Goal: Task Accomplishment & Management: Use online tool/utility

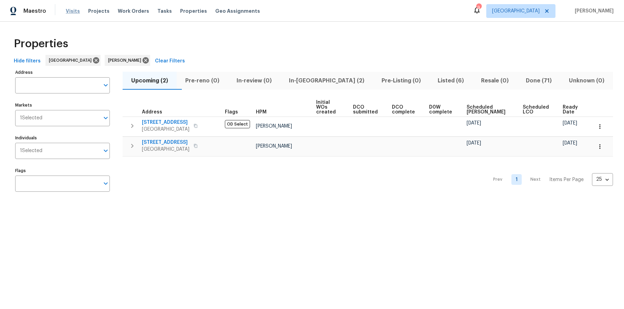
click at [73, 11] on span "Visits" at bounding box center [73, 11] width 14 height 7
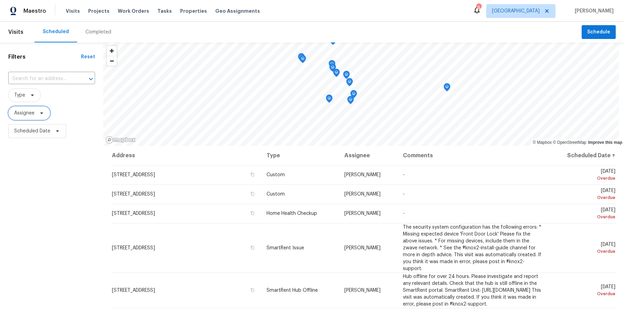
click at [28, 115] on span "Assignee" at bounding box center [24, 113] width 20 height 7
click at [43, 134] on input "search" at bounding box center [48, 135] width 73 height 14
type input "daniel fomekno"
click at [77, 132] on div at bounding box center [48, 136] width 80 height 22
click at [60, 133] on div at bounding box center [48, 136] width 80 height 22
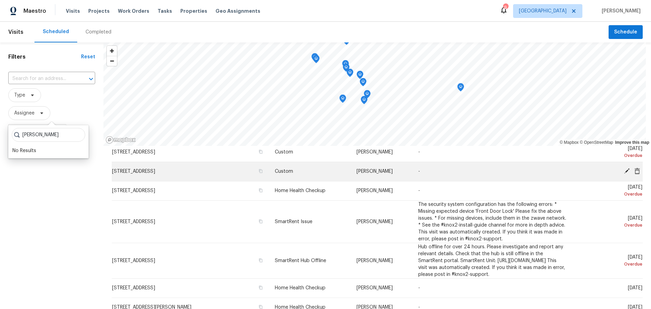
scroll to position [34, 0]
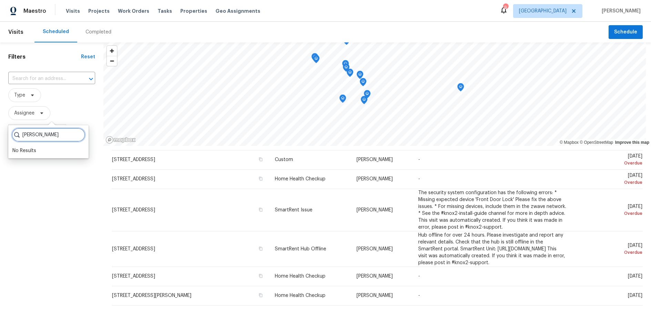
click at [75, 135] on input "daniel fomekno" at bounding box center [48, 135] width 73 height 14
click at [47, 135] on input "search" at bounding box center [48, 135] width 73 height 14
click at [73, 107] on span "Assignee" at bounding box center [51, 113] width 87 height 14
click at [35, 127] on span "Scheduled Date" at bounding box center [37, 131] width 58 height 14
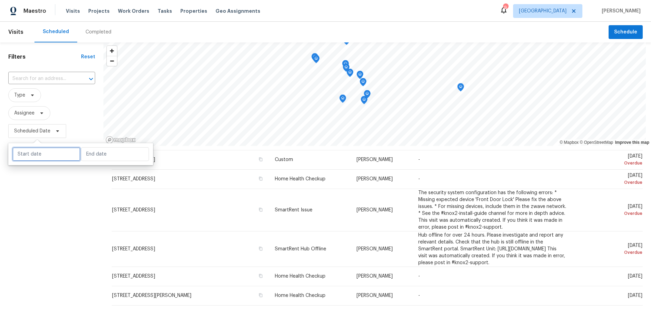
click at [41, 153] on input "text" at bounding box center [46, 154] width 68 height 14
select select "9"
select select "2025"
select select "10"
select select "2025"
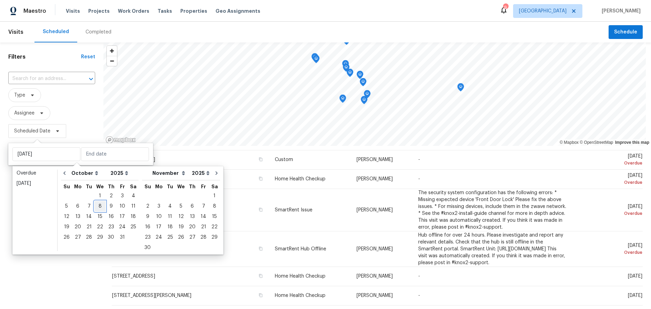
click at [98, 205] on div "8" at bounding box center [99, 206] width 11 height 10
type input "[DATE]"
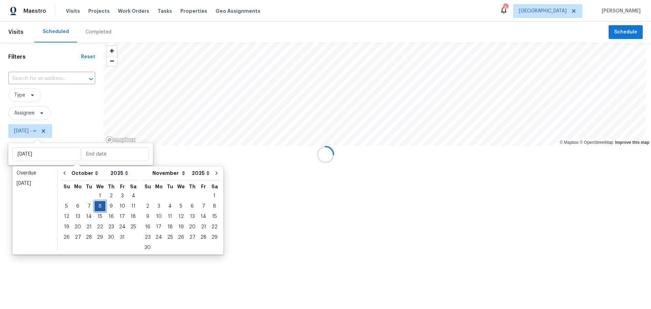
click at [98, 205] on div "8" at bounding box center [99, 206] width 11 height 10
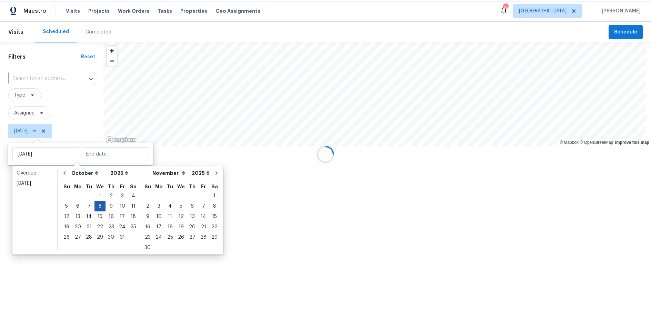
type input "[DATE]"
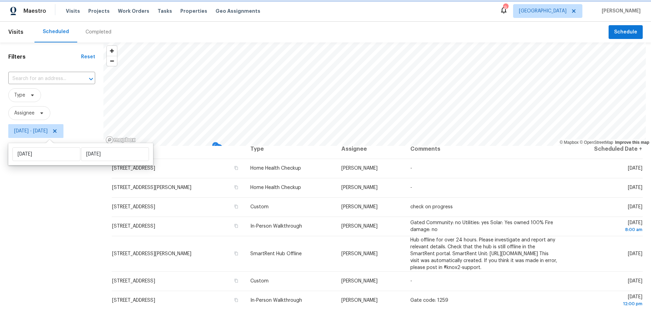
scroll to position [13, 0]
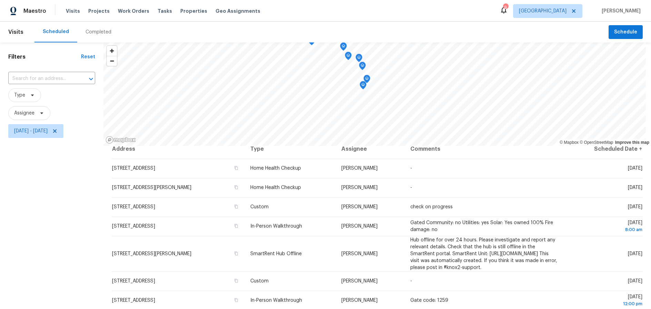
click at [22, 228] on div "Filters Reset ​ Type Assignee Wed, Oct 08 - Wed, Oct 08" at bounding box center [51, 217] width 103 height 350
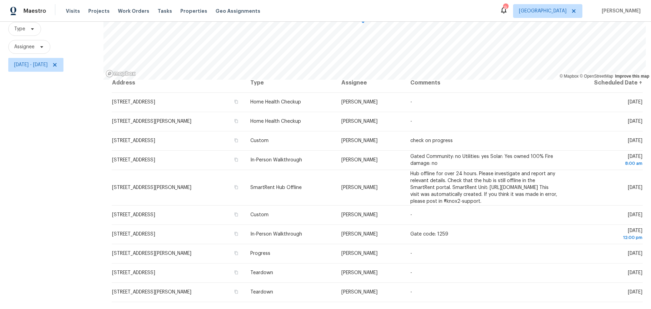
scroll to position [69, 0]
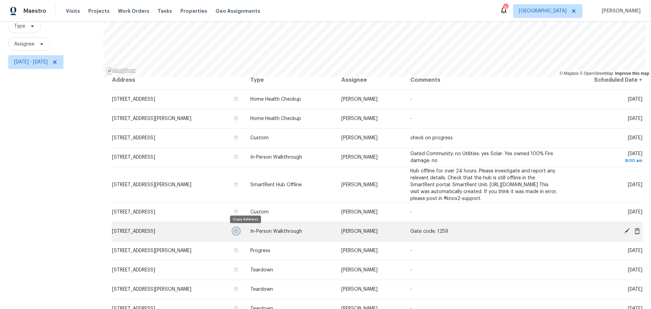
click at [238, 229] on icon "button" at bounding box center [236, 231] width 4 height 4
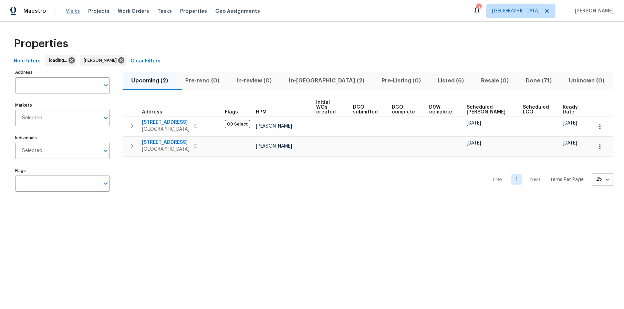
click at [73, 9] on span "Visits" at bounding box center [73, 11] width 14 height 7
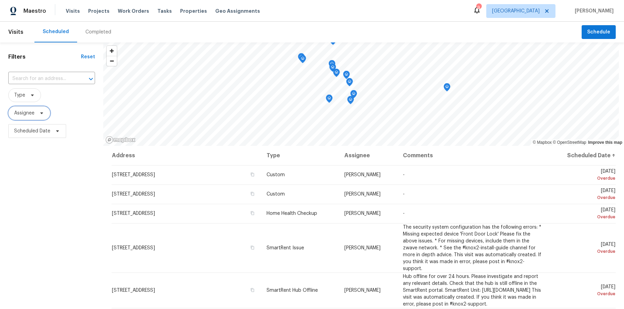
click at [31, 116] on span "Assignee" at bounding box center [29, 113] width 42 height 14
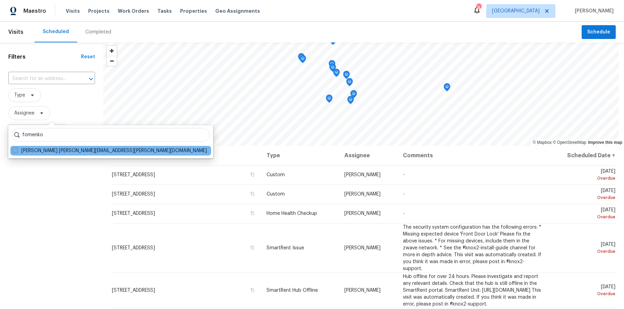
type input "fomenko"
click at [55, 153] on label "[PERSON_NAME] [PERSON_NAME][EMAIL_ADDRESS][PERSON_NAME][DOMAIN_NAME]" at bounding box center [109, 150] width 195 height 7
click at [17, 152] on input "[PERSON_NAME] [PERSON_NAME][EMAIL_ADDRESS][PERSON_NAME][DOMAIN_NAME]" at bounding box center [14, 149] width 4 height 4
checkbox input "true"
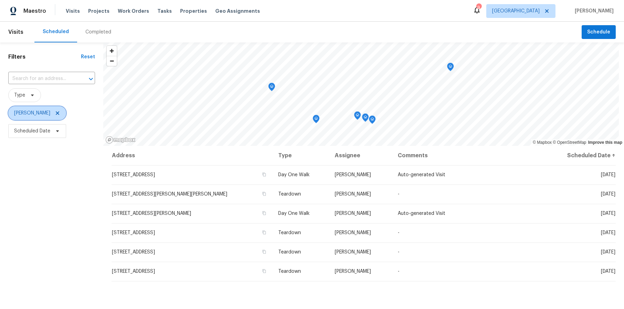
click at [40, 114] on span "[PERSON_NAME]" at bounding box center [32, 113] width 36 height 7
click at [47, 134] on input "search" at bounding box center [48, 135] width 73 height 14
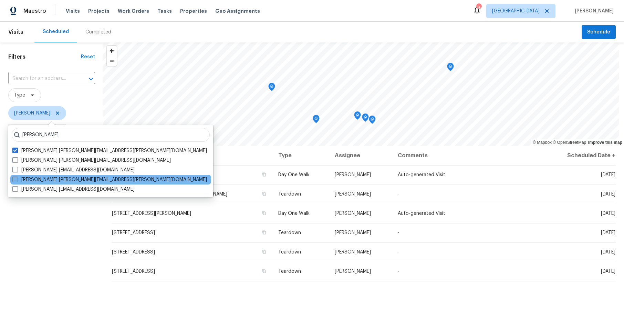
type input "[PERSON_NAME]"
click at [17, 177] on span at bounding box center [15, 179] width 6 height 6
click at [17, 177] on input "[PERSON_NAME] [PERSON_NAME][EMAIL_ADDRESS][PERSON_NAME][DOMAIN_NAME]" at bounding box center [14, 178] width 4 height 4
checkbox input "true"
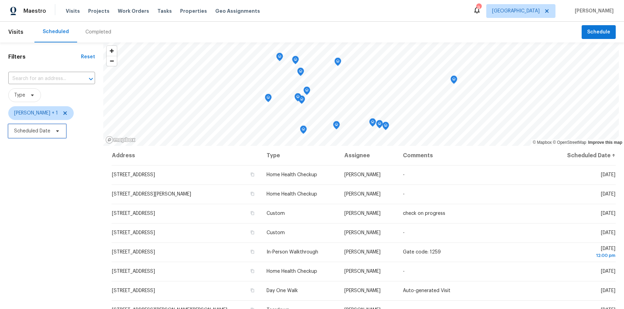
click at [38, 130] on span "Scheduled Date" at bounding box center [32, 130] width 36 height 7
click at [40, 147] on div at bounding box center [80, 154] width 145 height 22
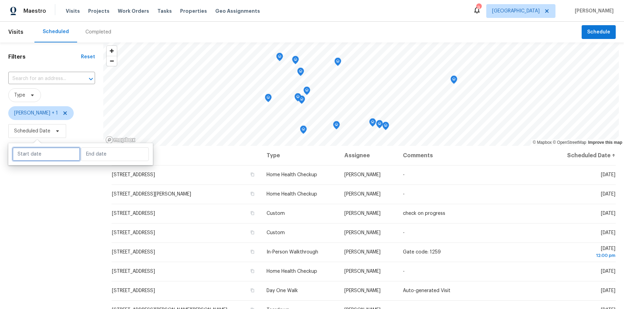
select select "9"
select select "2025"
select select "10"
select select "2025"
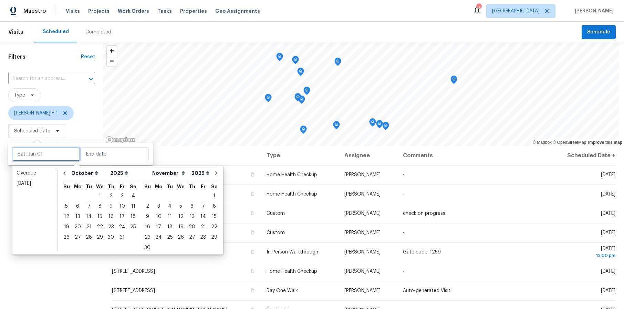
click at [41, 152] on input "text" at bounding box center [46, 154] width 68 height 14
click at [98, 205] on div "8" at bounding box center [99, 206] width 11 height 10
type input "[DATE]"
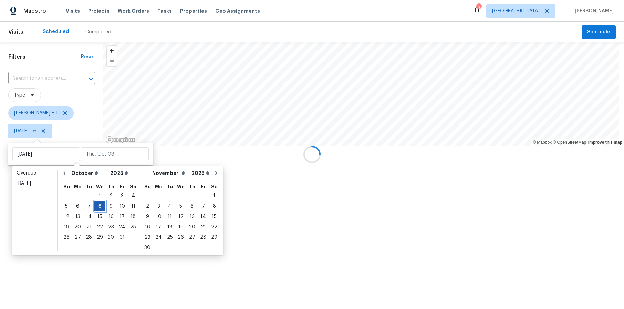
click at [98, 205] on div "8" at bounding box center [99, 206] width 11 height 10
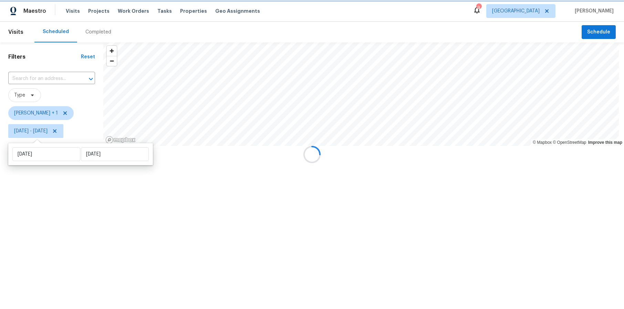
type input "[DATE]"
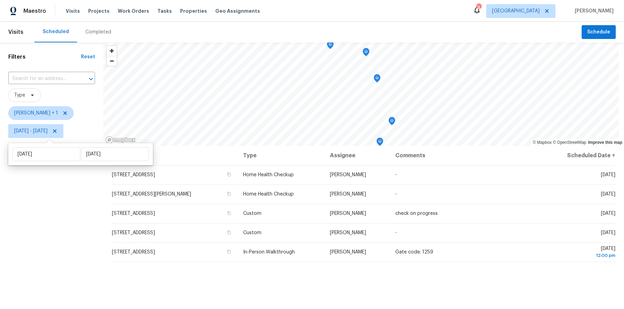
click at [28, 212] on div "Filters Reset ​ Type [PERSON_NAME] + 1 [DATE] - [DATE]" at bounding box center [51, 217] width 103 height 350
click at [42, 132] on span "[DATE] - [DATE]" at bounding box center [30, 130] width 33 height 7
click at [58, 156] on input "[DATE]" at bounding box center [46, 154] width 68 height 14
select select "9"
select select "2025"
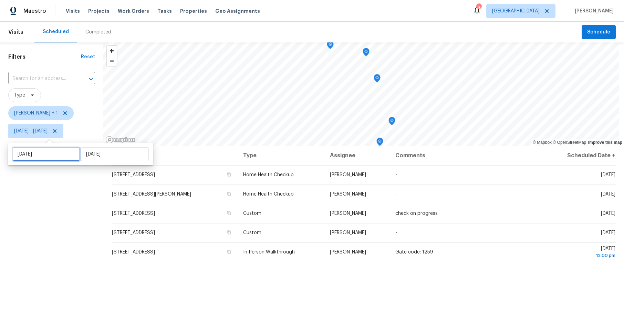
select select "10"
select select "2025"
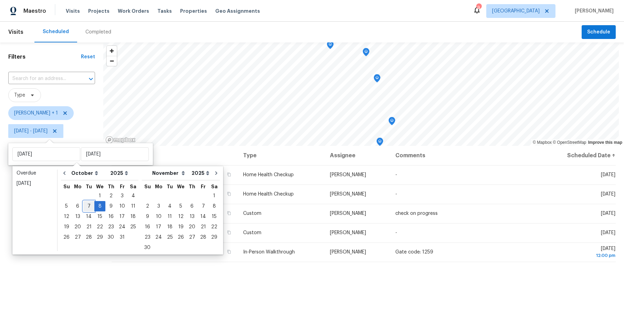
click at [83, 206] on div "7" at bounding box center [88, 206] width 11 height 10
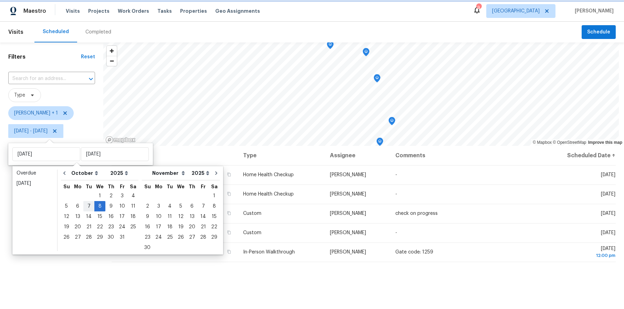
type input "[DATE]"
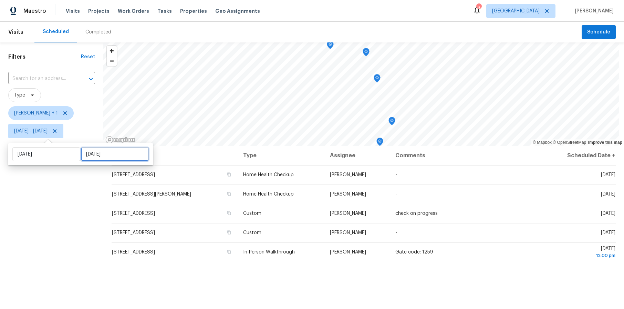
select select "9"
select select "2025"
select select "10"
select select "2025"
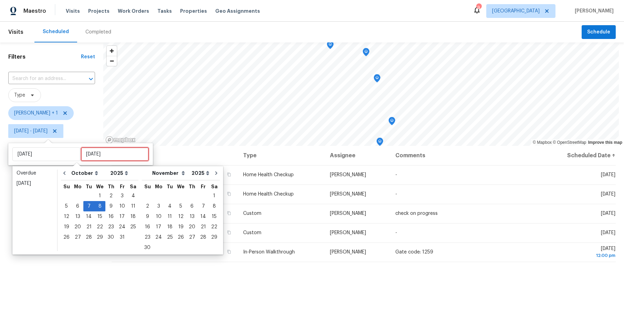
click at [117, 152] on input "[DATE]" at bounding box center [115, 154] width 68 height 14
type input "[DATE]"
click at [119, 204] on div "10" at bounding box center [121, 206] width 11 height 10
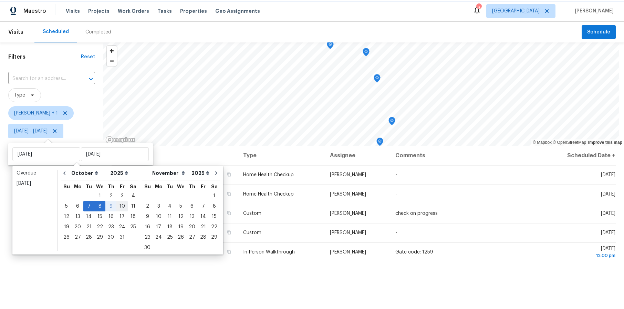
type input "[DATE]"
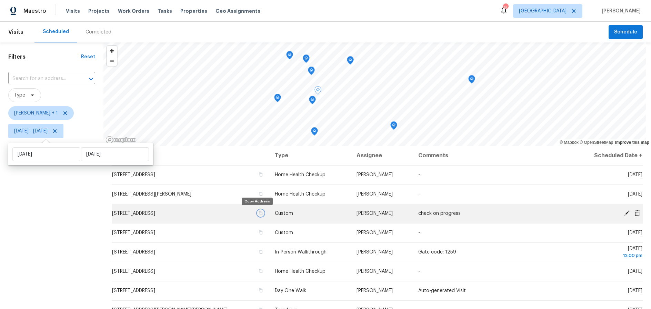
click at [257, 213] on button "button" at bounding box center [260, 213] width 6 height 6
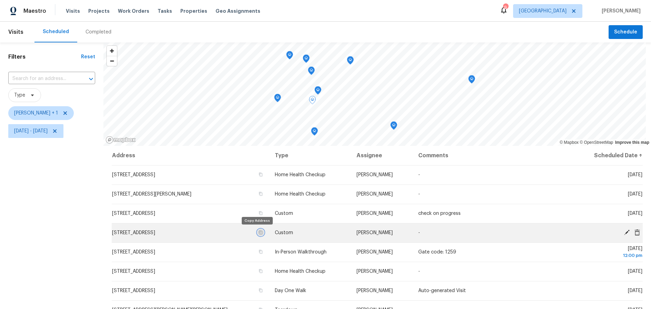
click at [259, 231] on icon "button" at bounding box center [260, 233] width 3 height 4
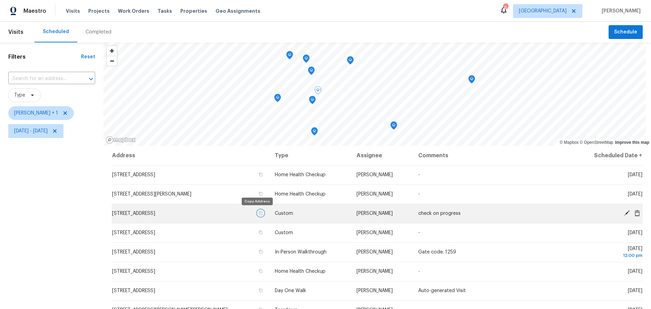
click at [258, 212] on icon "button" at bounding box center [260, 213] width 4 height 4
click at [623, 211] on icon at bounding box center [626, 213] width 6 height 6
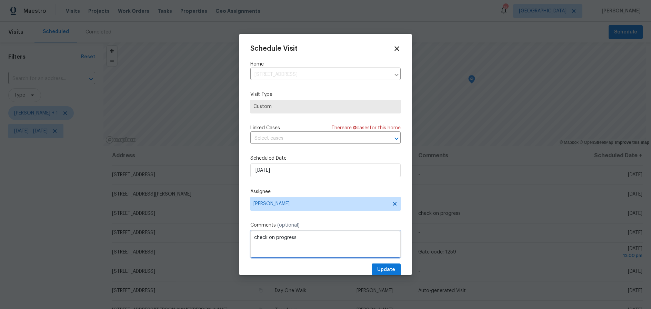
drag, startPoint x: 304, startPoint y: 239, endPoint x: 243, endPoint y: 232, distance: 60.8
click at [243, 232] on div "Schedule Visit Home [STREET_ADDRESS] ​ Visit Type Custom Linked Cases There are…" at bounding box center [325, 154] width 172 height 241
type textarea "RaaS Home"
click at [377, 266] on span "Update" at bounding box center [386, 269] width 18 height 9
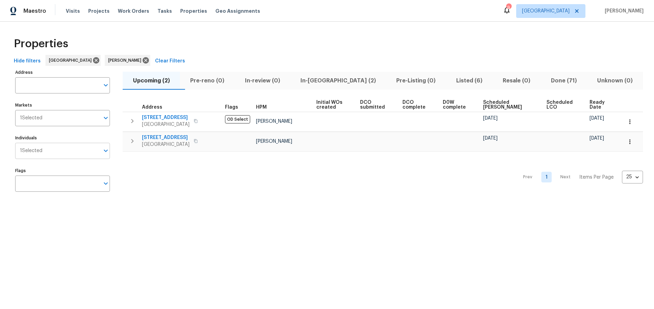
click at [55, 150] on input "Individuals" at bounding box center [70, 151] width 57 height 16
type input "fomenko"
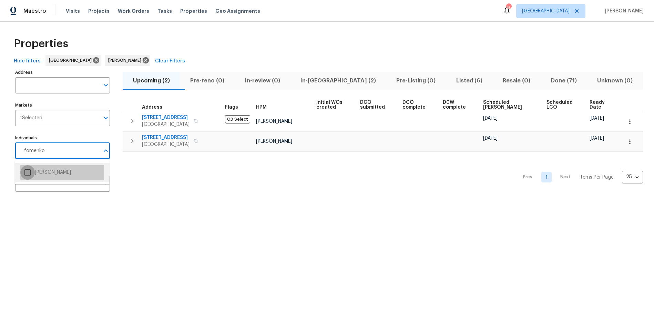
click at [25, 170] on input "checkbox" at bounding box center [27, 172] width 14 height 14
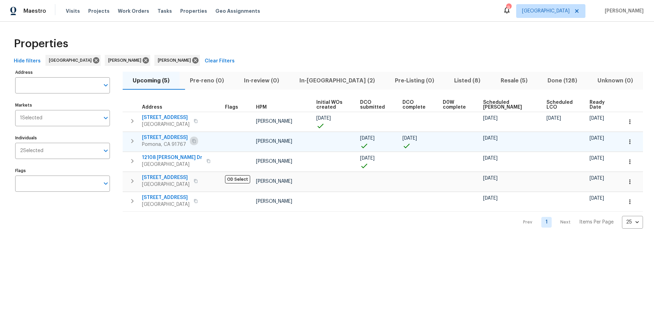
click at [192, 141] on icon "button" at bounding box center [194, 141] width 4 height 4
